Goal: Information Seeking & Learning: Learn about a topic

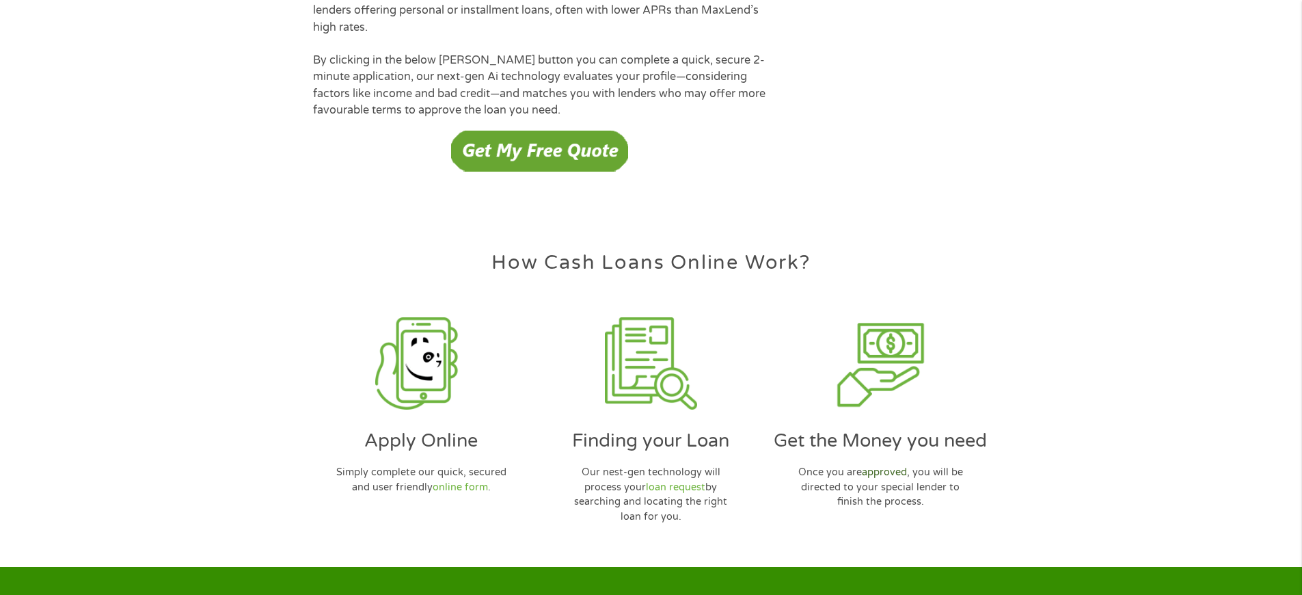
scroll to position [3952, 0]
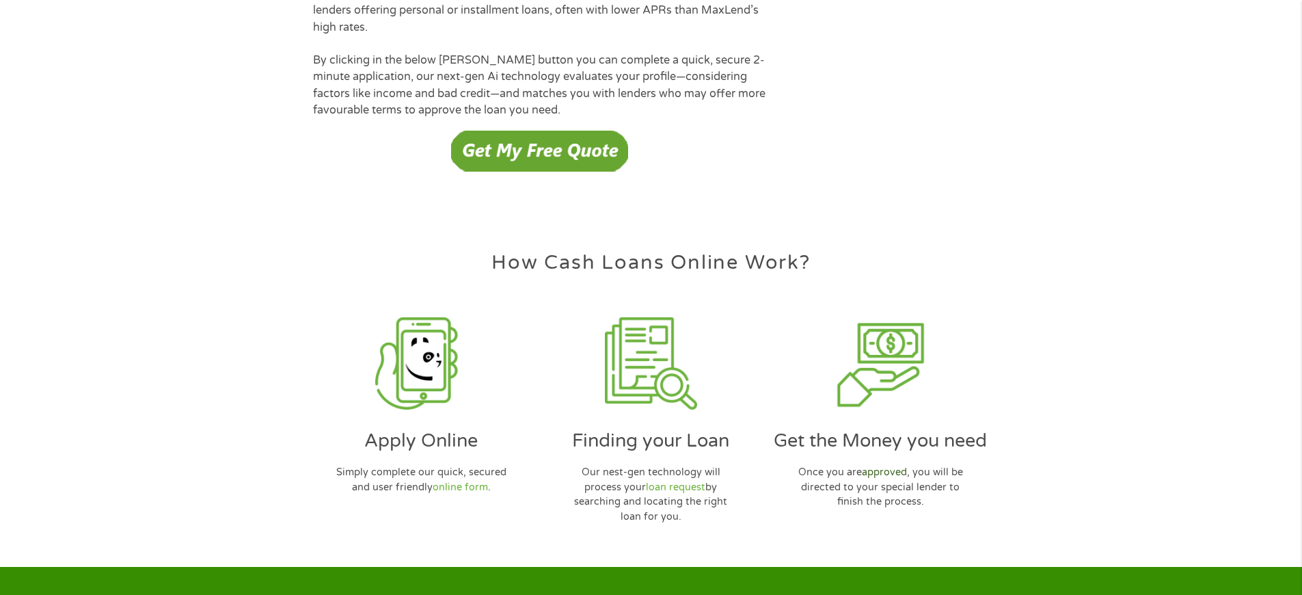
scroll to position [3952, 0]
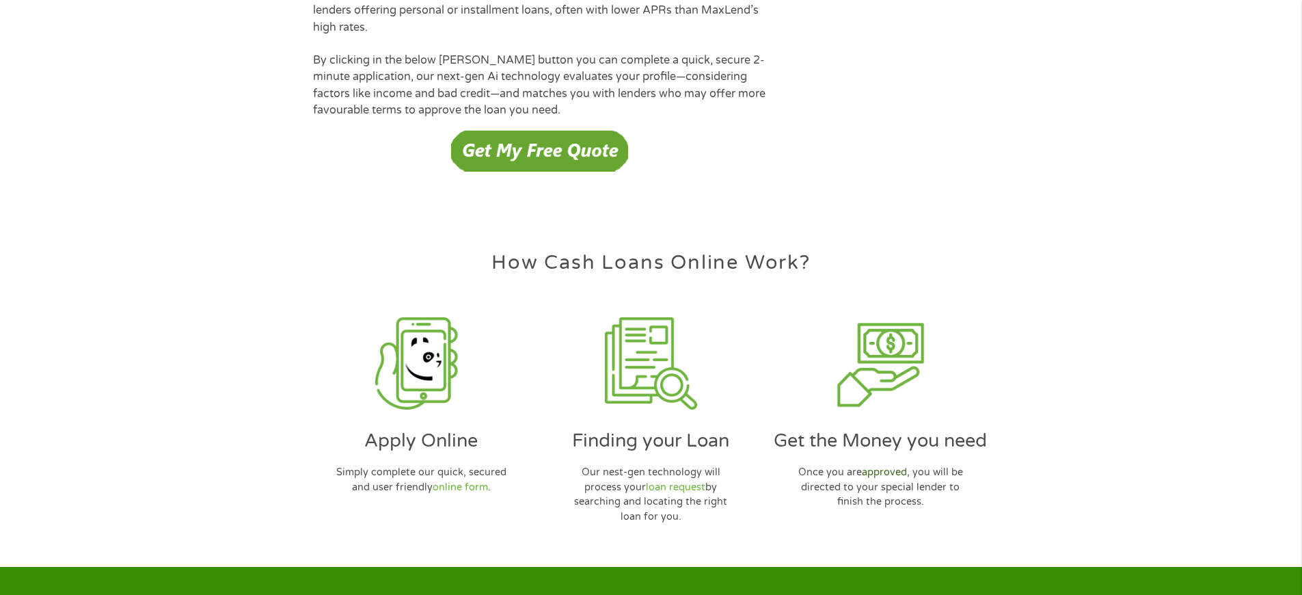
scroll to position [3952, 0]
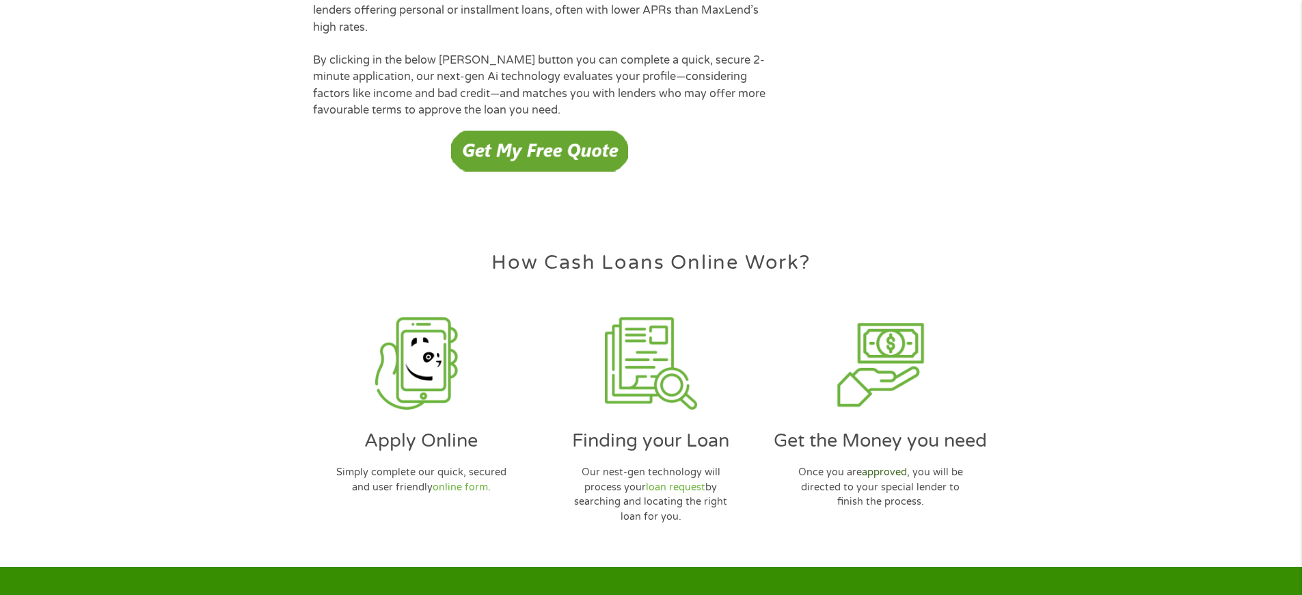
scroll to position [3952, 0]
